Goal: Information Seeking & Learning: Understand process/instructions

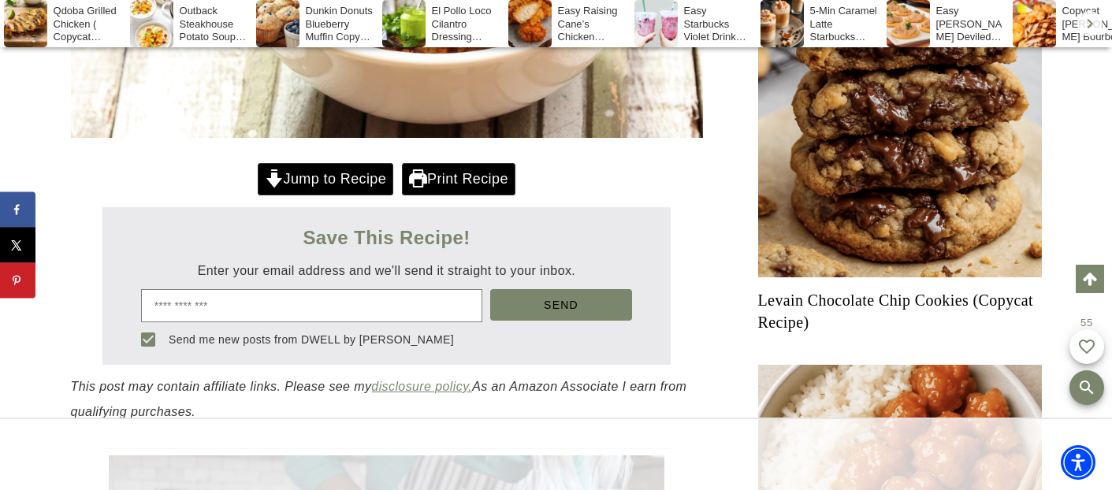
click at [349, 179] on link "Jump to Recipe" at bounding box center [326, 179] width 136 height 32
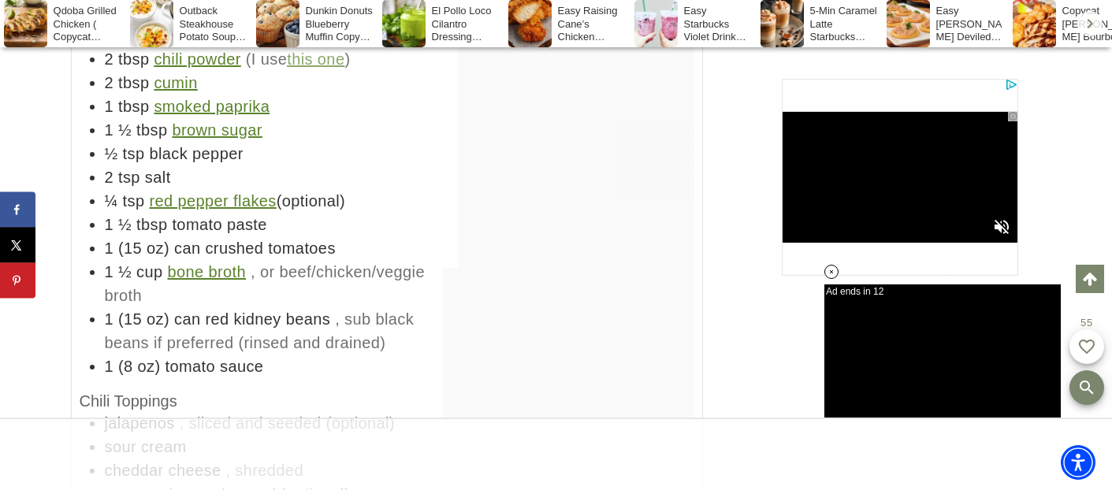
scroll to position [8277, 0]
